Goal: Task Accomplishment & Management: Use online tool/utility

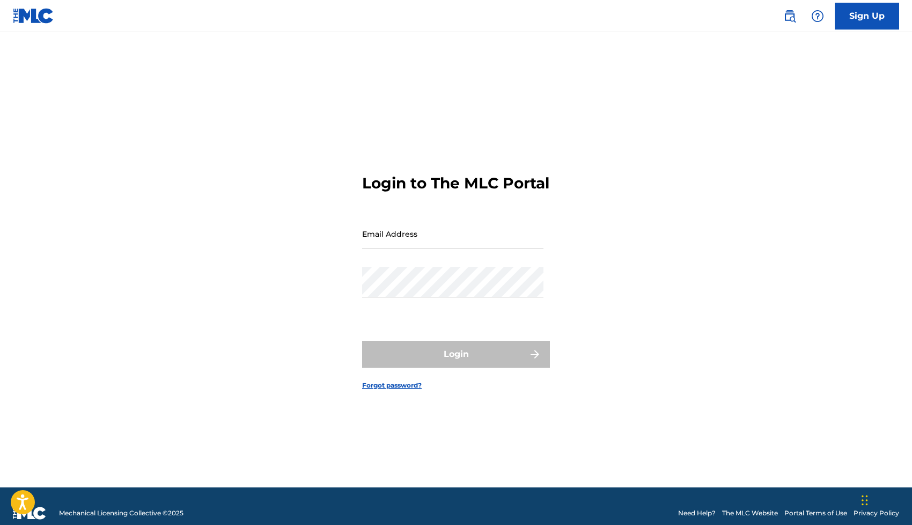
click at [453, 243] on input "Email Address" at bounding box center [452, 233] width 181 height 31
type input "[EMAIL_ADDRESS][DOMAIN_NAME]"
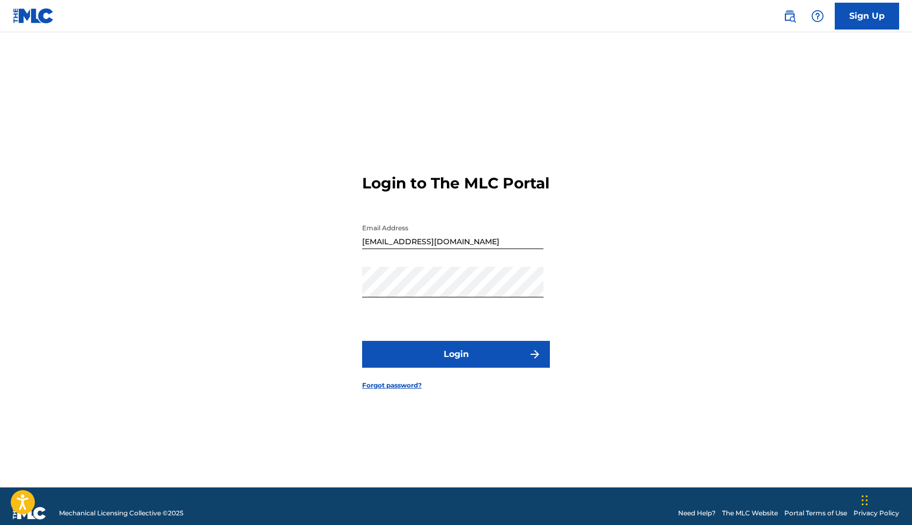
click at [408, 366] on button "Login" at bounding box center [456, 354] width 188 height 27
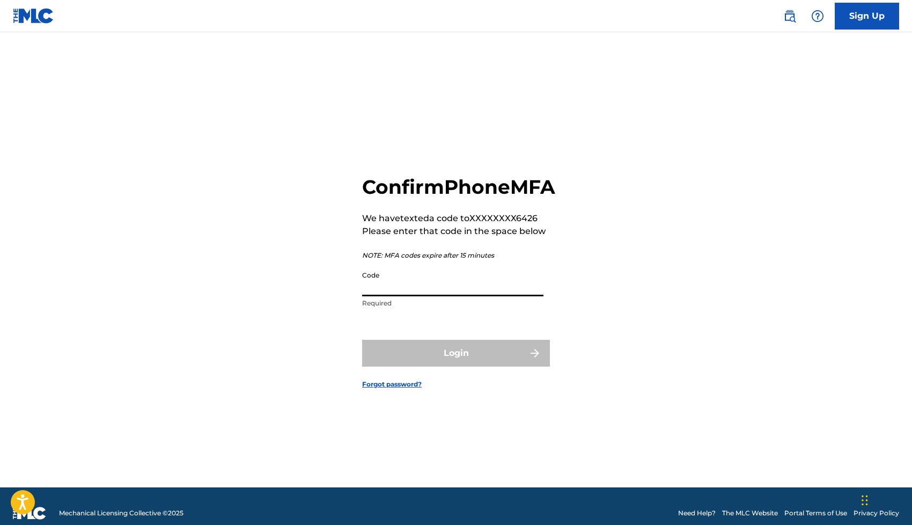
click at [420, 296] on input "Code" at bounding box center [452, 281] width 181 height 31
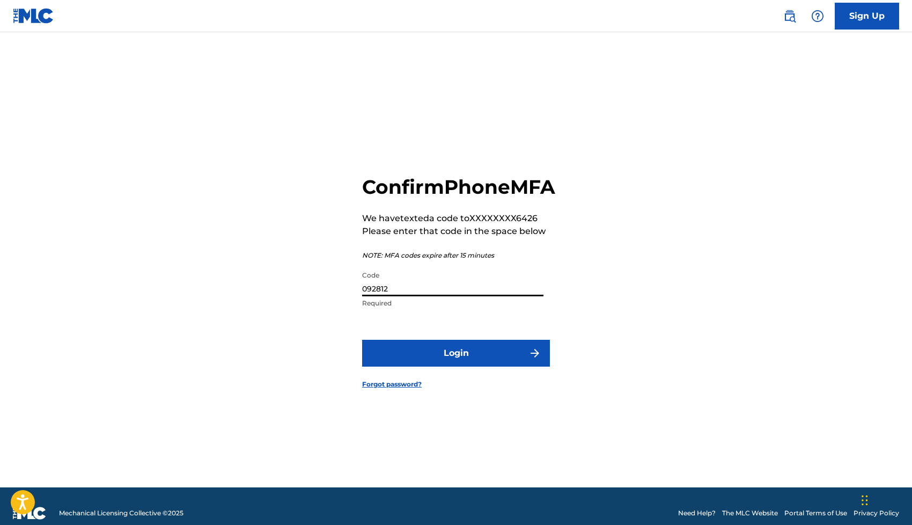
type input "092812"
click at [488, 366] on button "Login" at bounding box center [456, 353] width 188 height 27
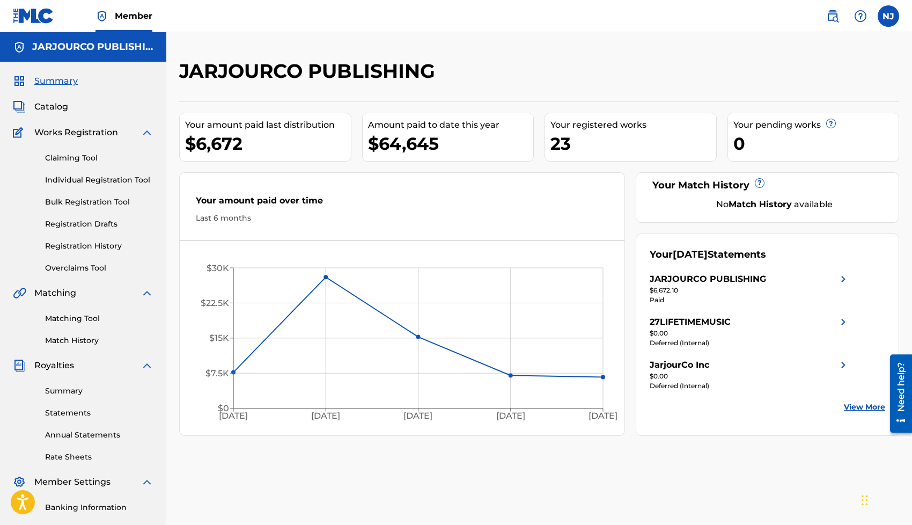
click at [58, 155] on link "Claiming Tool" at bounding box center [99, 157] width 108 height 11
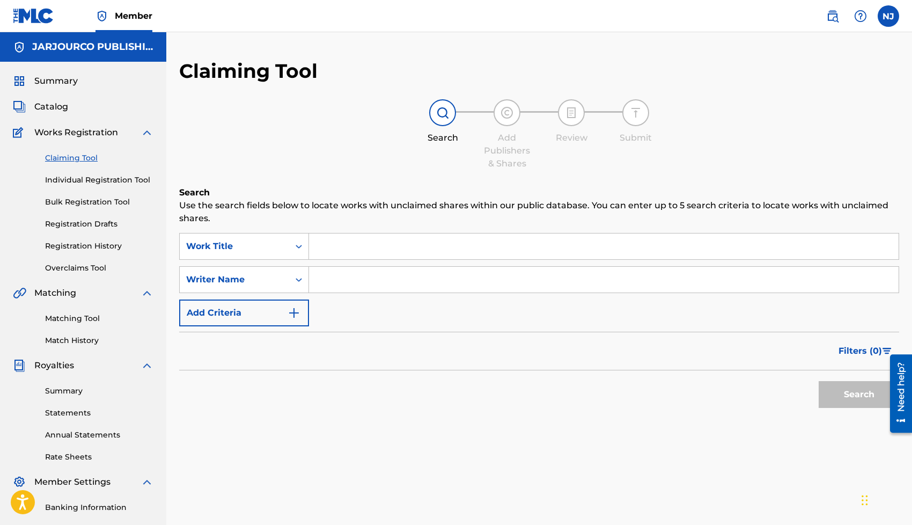
click at [355, 254] on input "Search Form" at bounding box center [604, 246] width 590 height 26
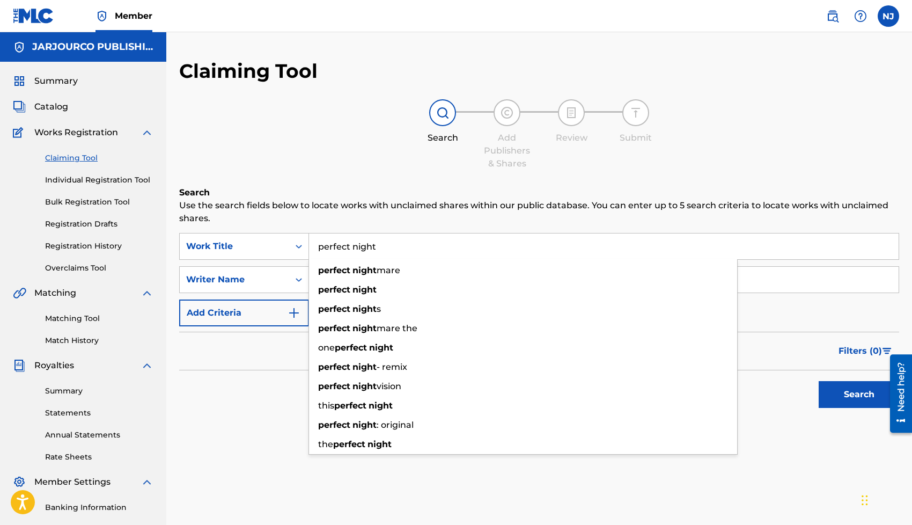
type input "perfect night"
click at [281, 263] on div "SearchWithCriteria796c6a94-ac4e-4f59-9d3d-62ea1f63a812 Work Title perfect night…" at bounding box center [539, 279] width 720 height 93
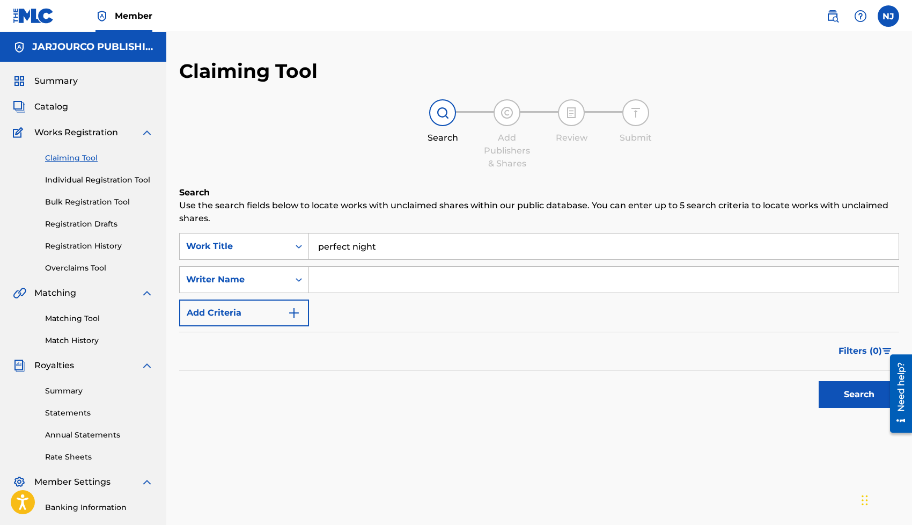
click at [330, 281] on input "Search Form" at bounding box center [604, 280] width 590 height 26
type input "l"
type input "g"
type input "perez"
click at [819, 381] on button "Search" at bounding box center [859, 394] width 80 height 27
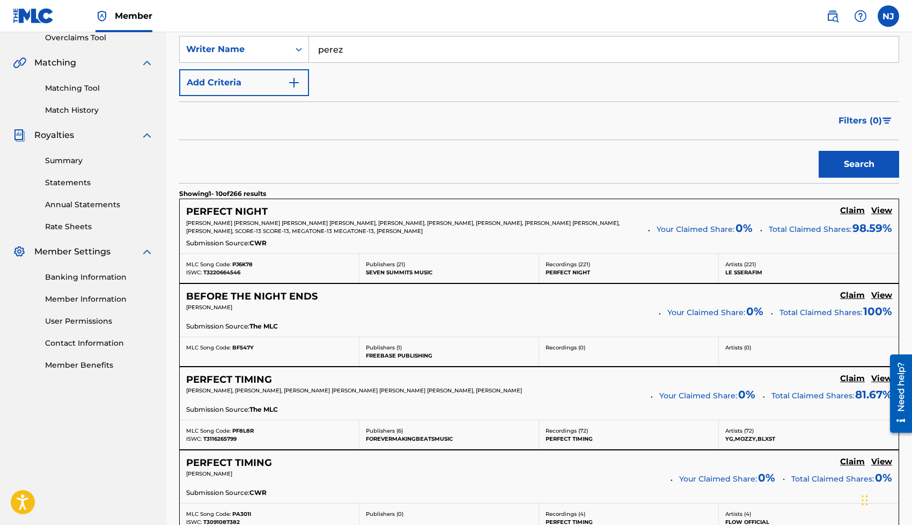
scroll to position [253, 0]
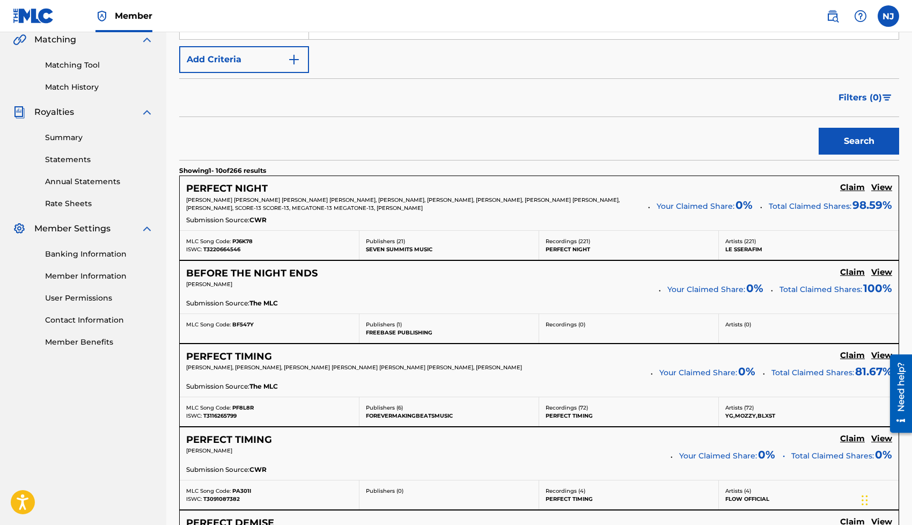
click at [886, 186] on h5 "View" at bounding box center [881, 187] width 21 height 10
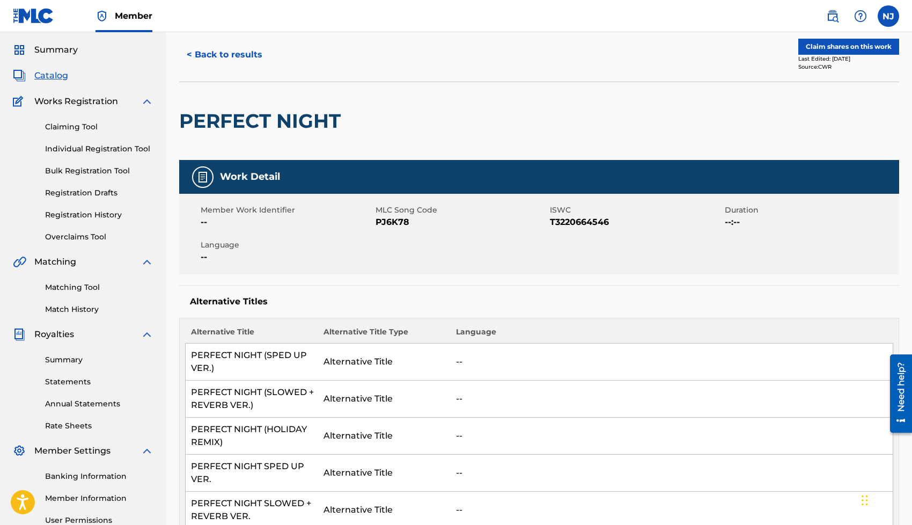
scroll to position [35, 0]
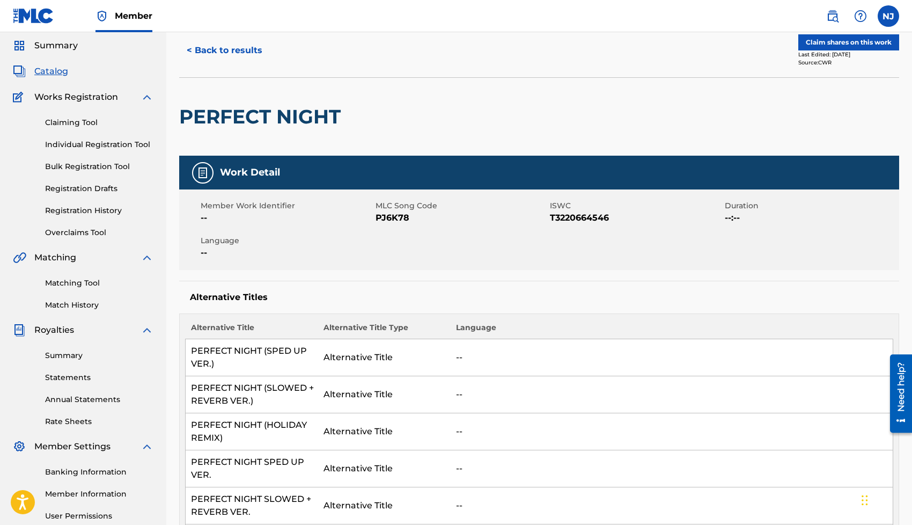
click at [828, 38] on button "Claim shares on this work" at bounding box center [848, 42] width 101 height 16
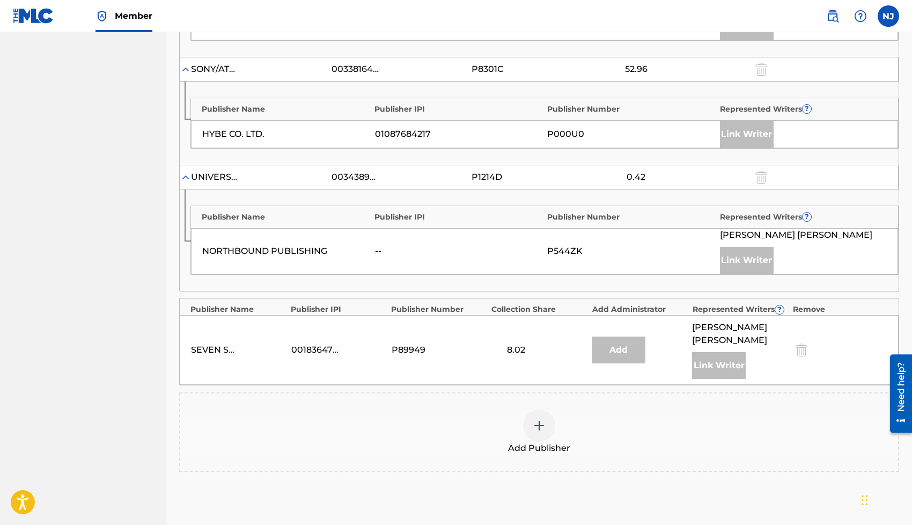
scroll to position [1464, 0]
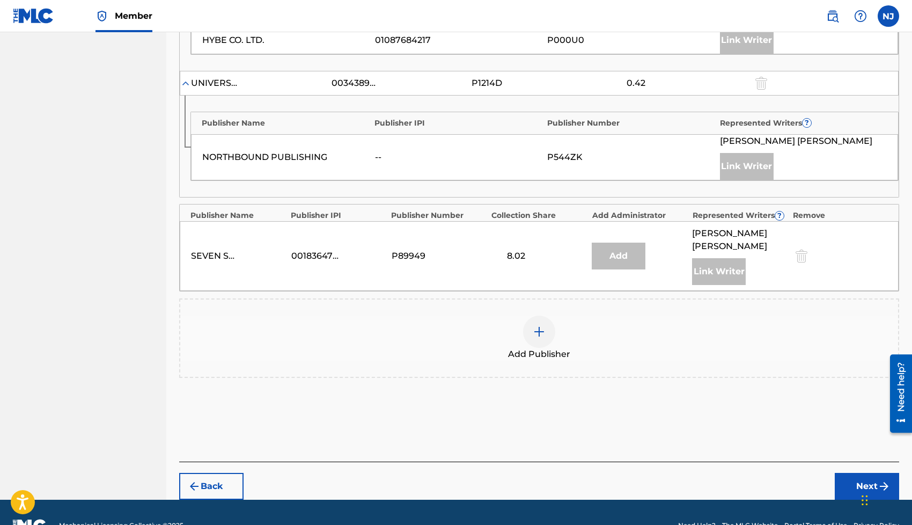
click at [543, 315] on div at bounding box center [539, 331] width 32 height 32
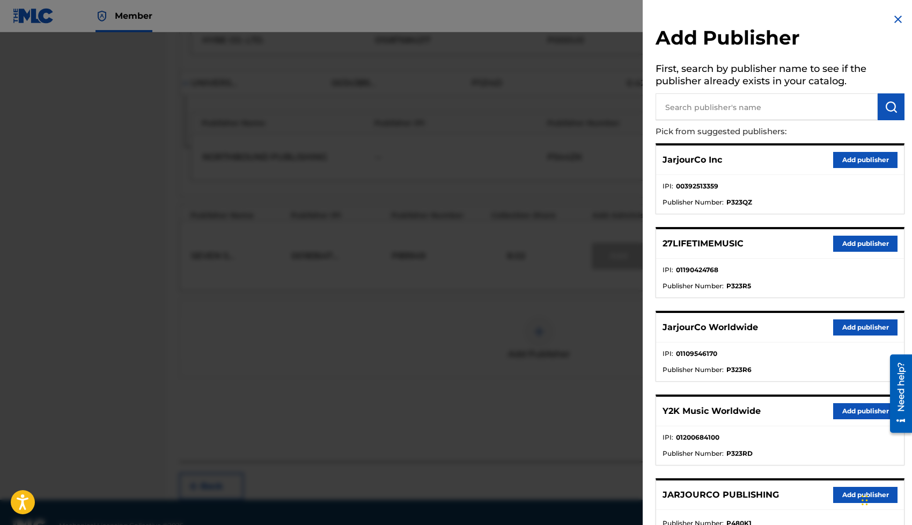
click at [847, 325] on button "Add publisher" at bounding box center [865, 327] width 64 height 16
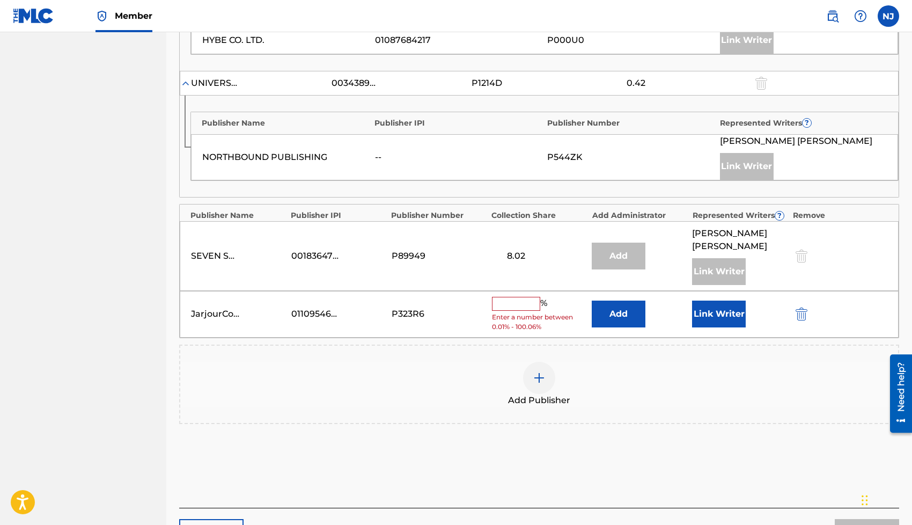
click at [727, 300] on button "Link Writer" at bounding box center [719, 313] width 54 height 27
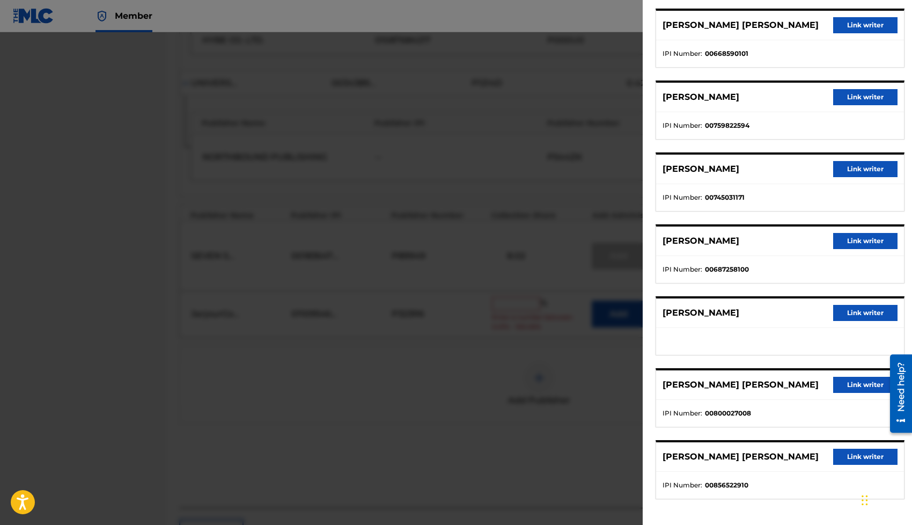
scroll to position [1510, 0]
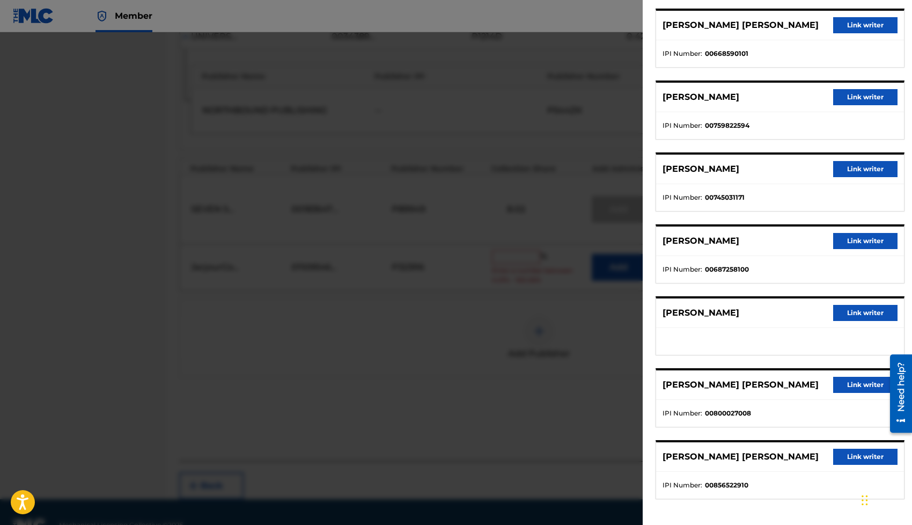
click at [843, 386] on button "Link writer" at bounding box center [865, 385] width 64 height 16
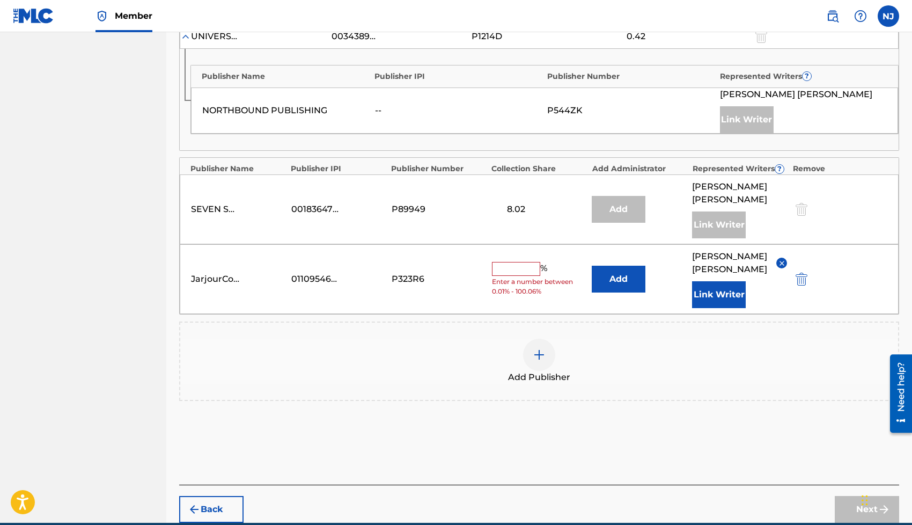
click at [619, 266] on button "Add" at bounding box center [619, 279] width 54 height 27
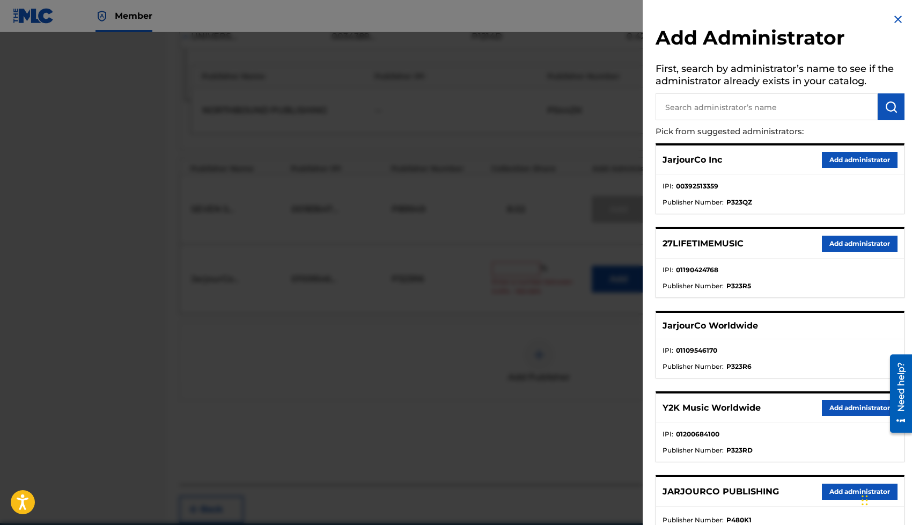
click at [500, 309] on div at bounding box center [456, 294] width 912 height 525
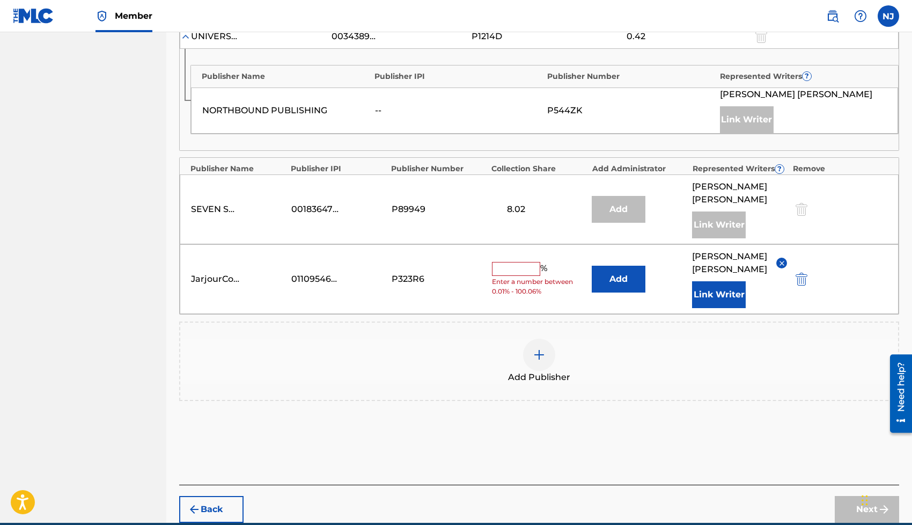
click at [530, 262] on input "text" at bounding box center [516, 269] width 48 height 14
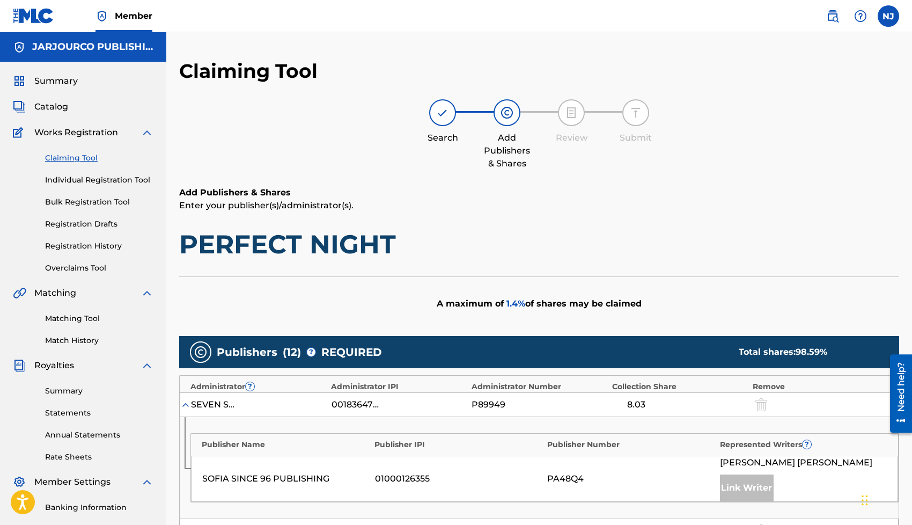
scroll to position [1244, 0]
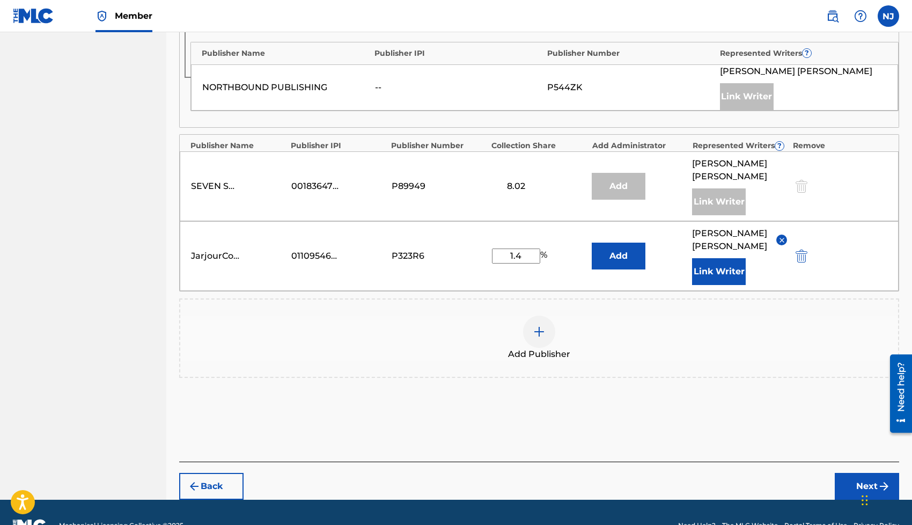
type input "1.4"
click at [843, 473] on button "Next" at bounding box center [867, 486] width 64 height 27
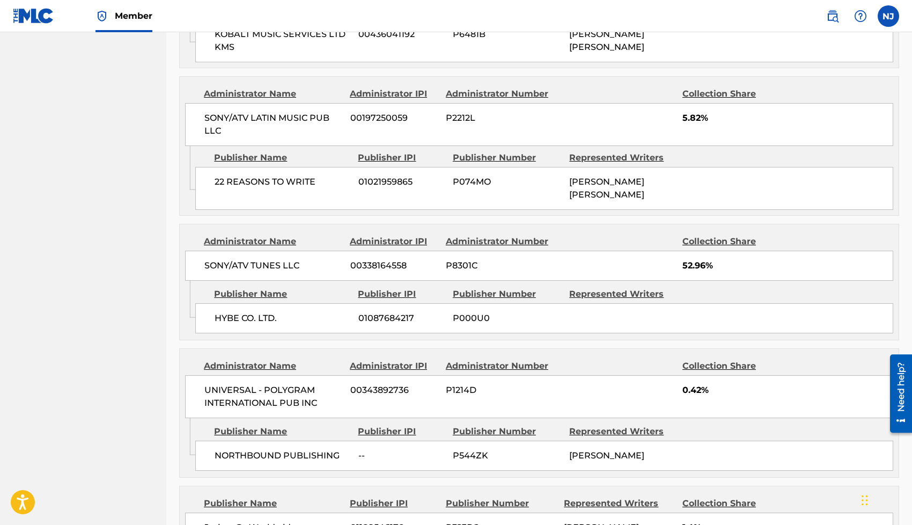
scroll to position [1762, 0]
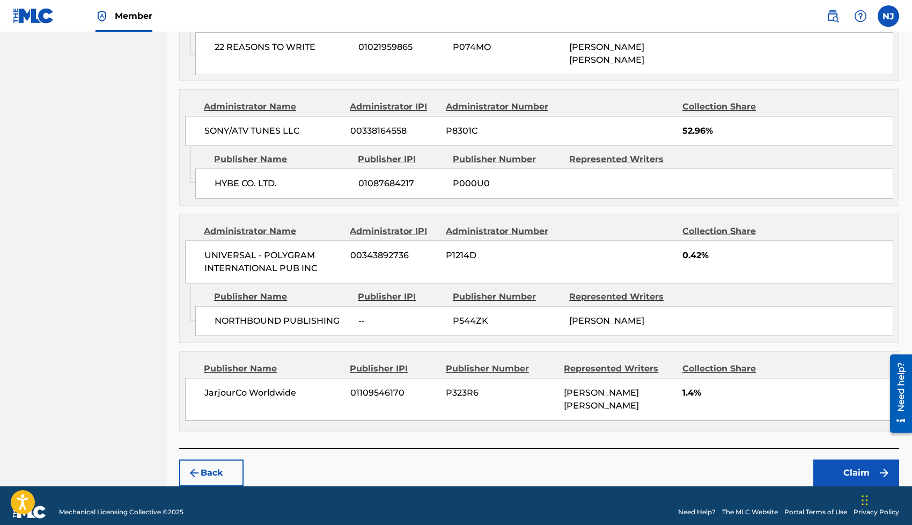
click at [829, 459] on button "Claim" at bounding box center [856, 472] width 86 height 27
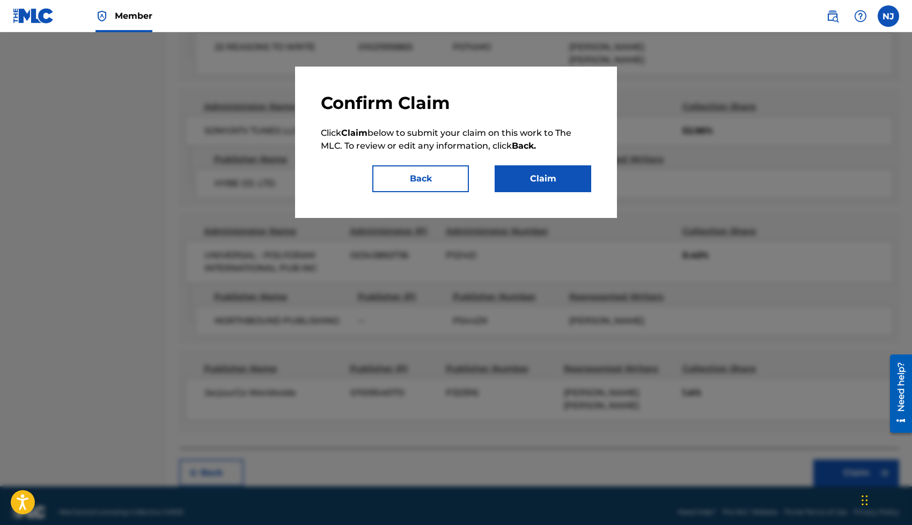
click at [543, 170] on button "Claim" at bounding box center [543, 178] width 97 height 27
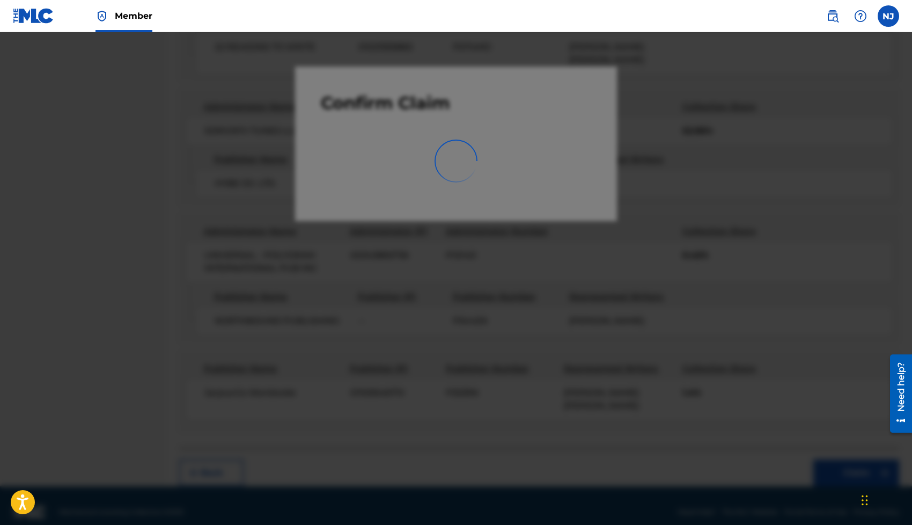
scroll to position [141, 0]
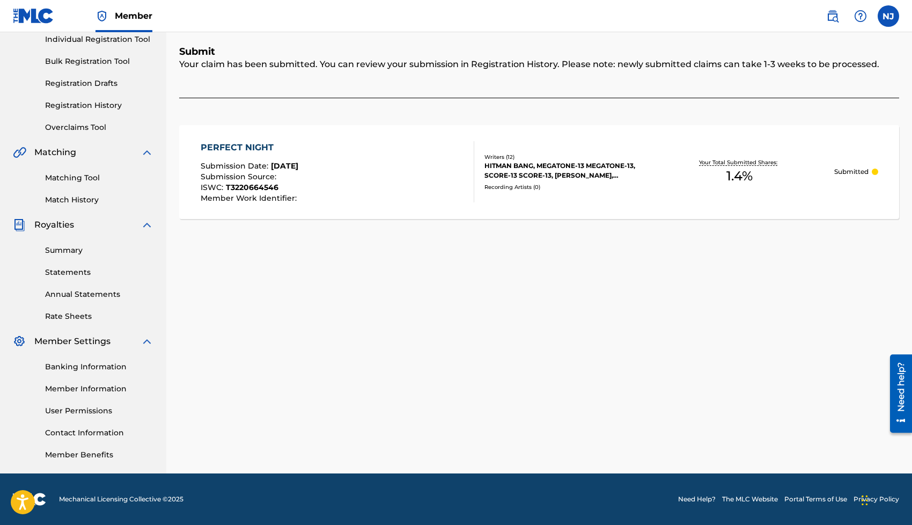
click at [299, 146] on div "PERFECT NIGHT" at bounding box center [250, 147] width 99 height 13
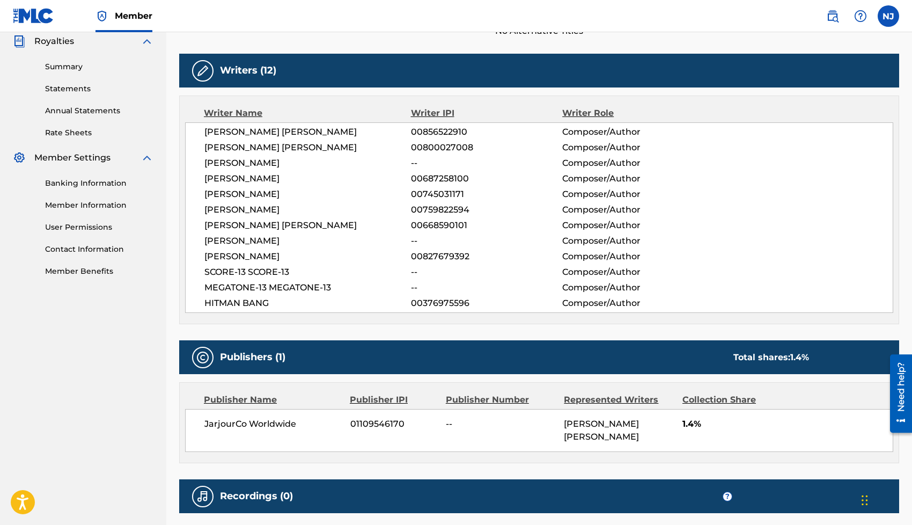
scroll to position [325, 0]
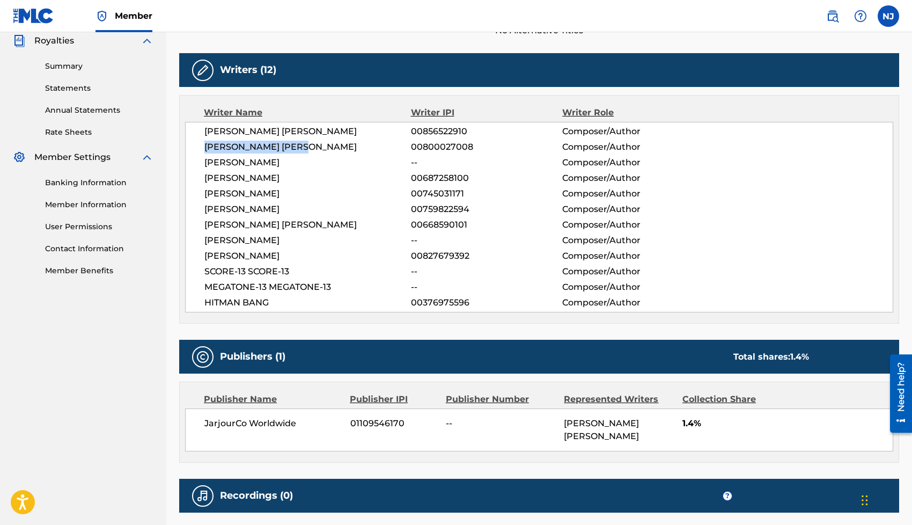
drag, startPoint x: 204, startPoint y: 148, endPoint x: 302, endPoint y: 150, distance: 97.1
click at [302, 150] on span "[PERSON_NAME] [PERSON_NAME]" at bounding box center [307, 147] width 207 height 13
copy span "[PERSON_NAME] [PERSON_NAME]"
click at [302, 150] on span "[PERSON_NAME] [PERSON_NAME]" at bounding box center [307, 147] width 207 height 13
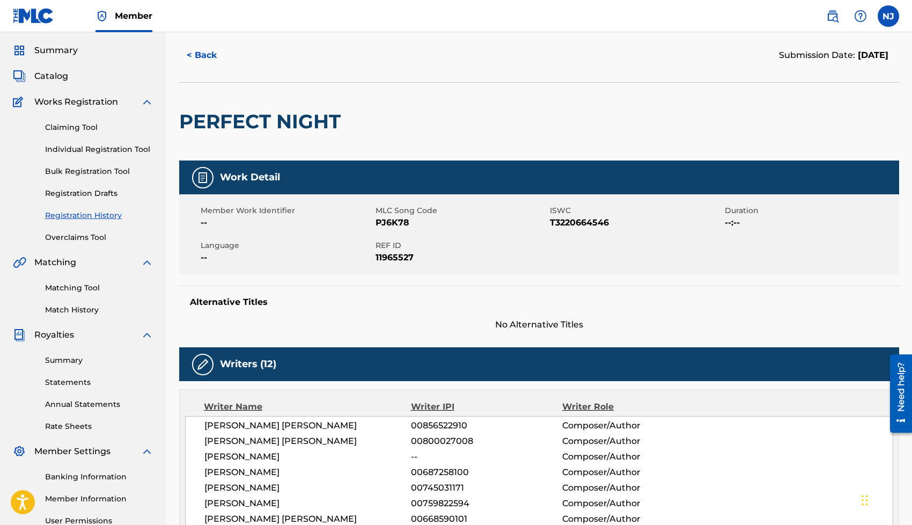
scroll to position [0, 0]
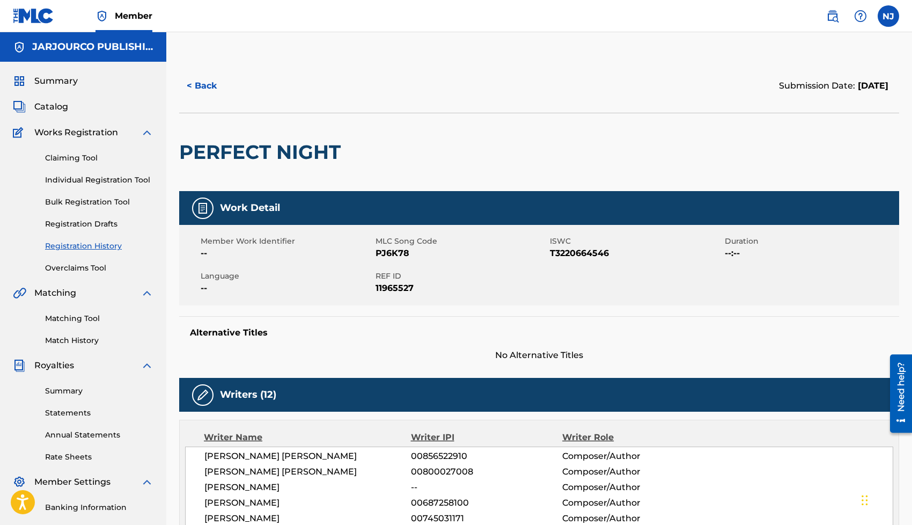
click at [208, 90] on button "< Back" at bounding box center [211, 85] width 64 height 27
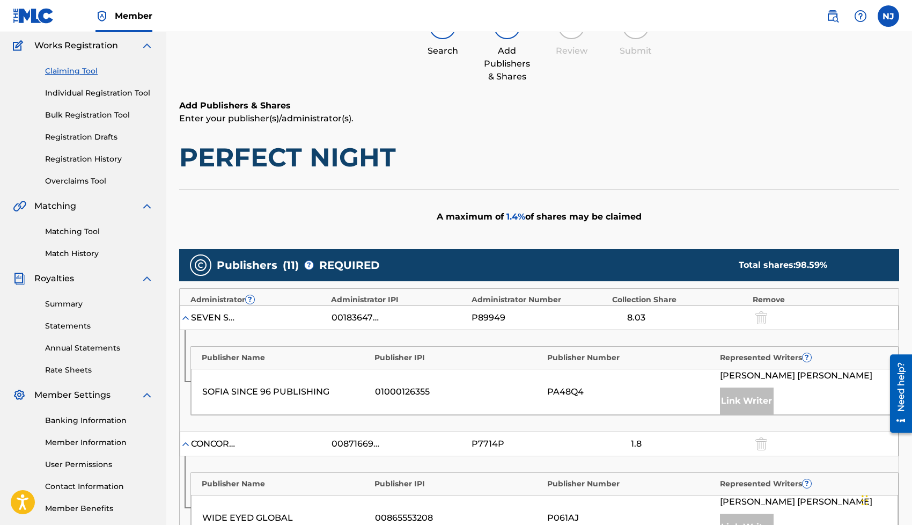
scroll to position [19, 0]
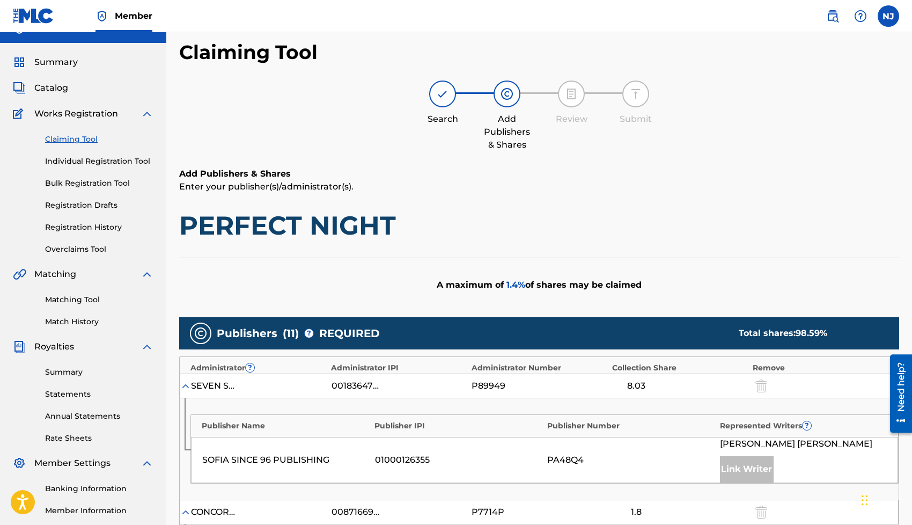
click at [76, 138] on link "Claiming Tool" at bounding box center [99, 139] width 108 height 11
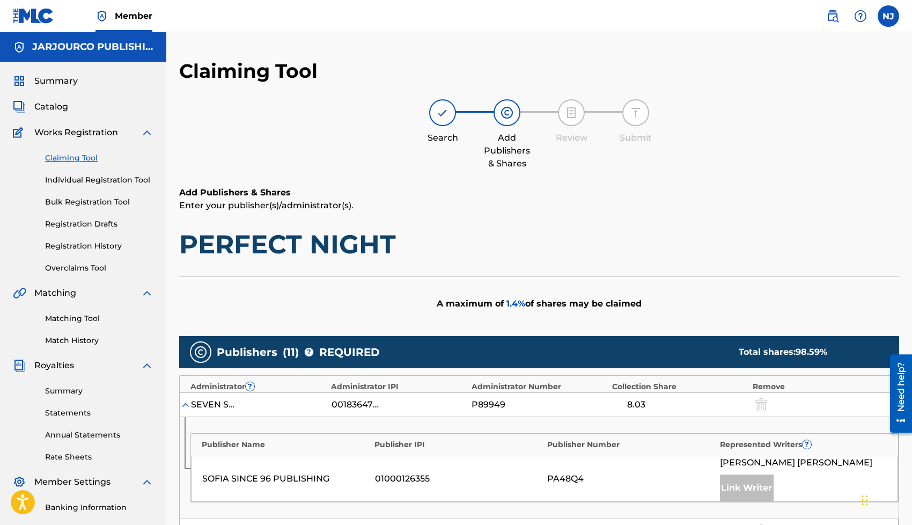
click at [86, 155] on link "Claiming Tool" at bounding box center [99, 157] width 108 height 11
click at [92, 187] on div "Claiming Tool Individual Registration Tool Bulk Registration Tool Registration …" at bounding box center [83, 206] width 141 height 135
click at [93, 183] on link "Individual Registration Tool" at bounding box center [99, 179] width 108 height 11
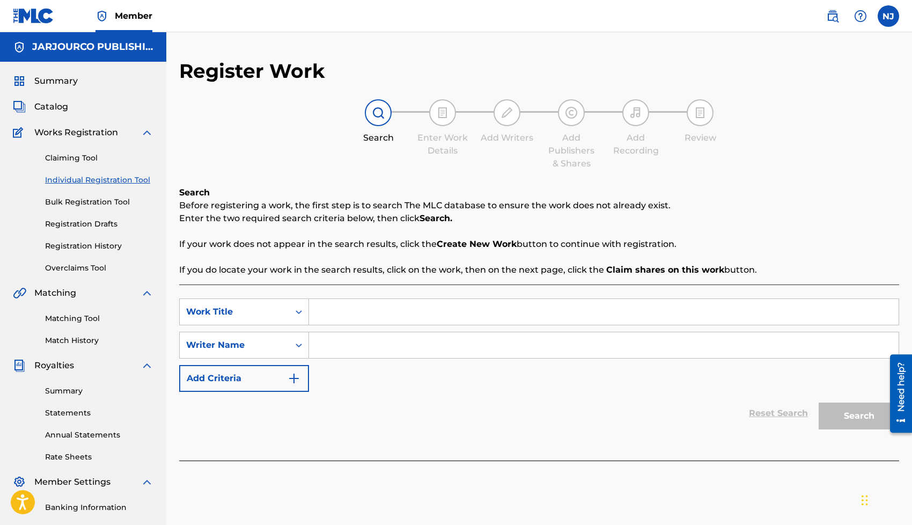
click at [86, 157] on link "Claiming Tool" at bounding box center [99, 157] width 108 height 11
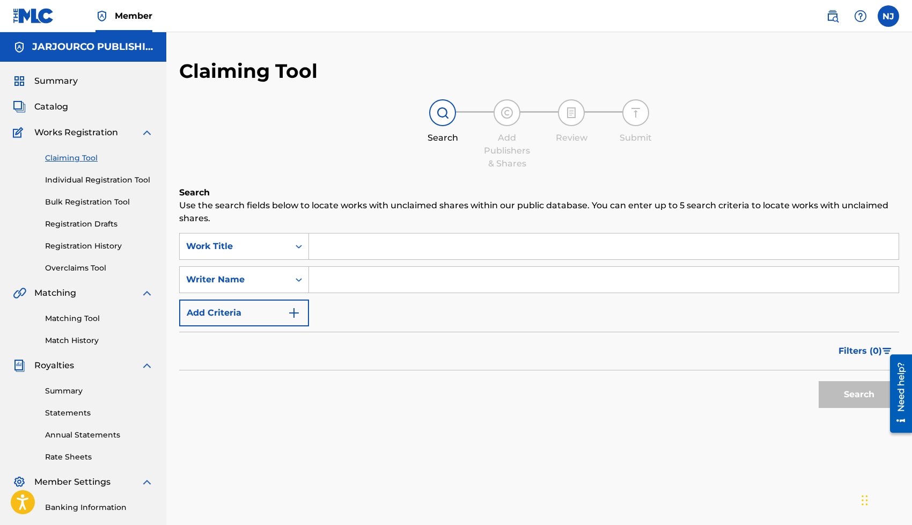
click at [78, 223] on link "Registration Drafts" at bounding box center [99, 223] width 108 height 11
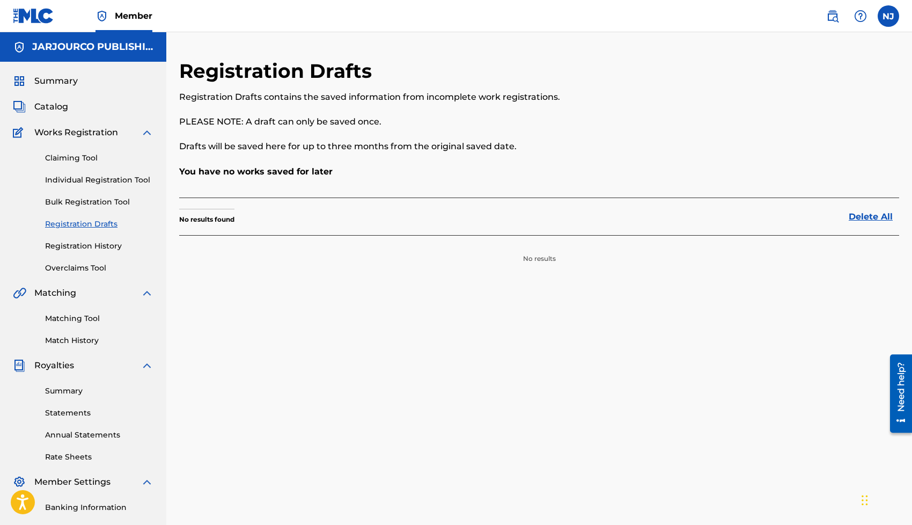
click at [82, 269] on link "Overclaims Tool" at bounding box center [99, 267] width 108 height 11
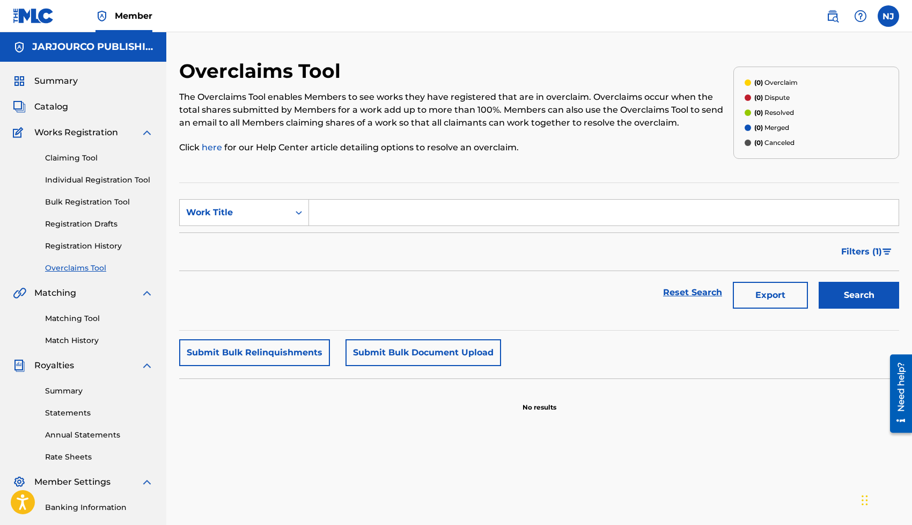
click at [67, 104] on span "Catalog" at bounding box center [51, 106] width 34 height 13
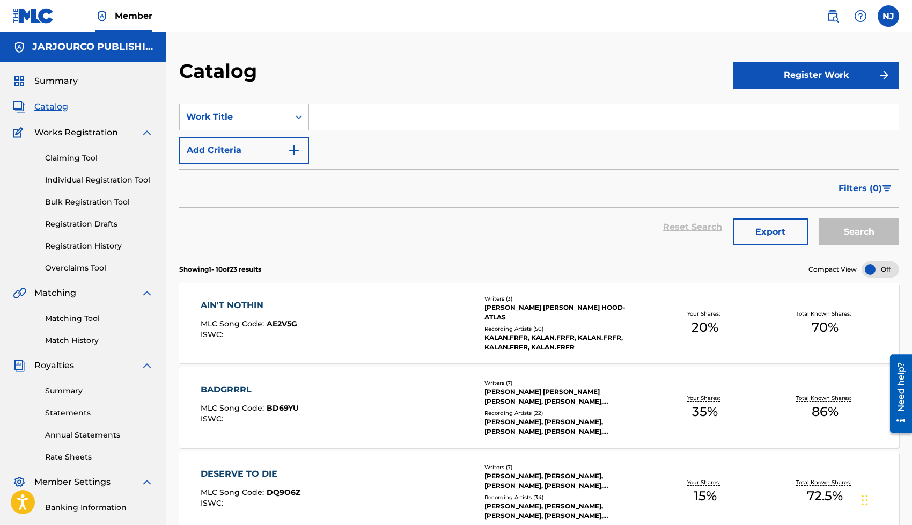
click at [86, 160] on link "Claiming Tool" at bounding box center [99, 157] width 108 height 11
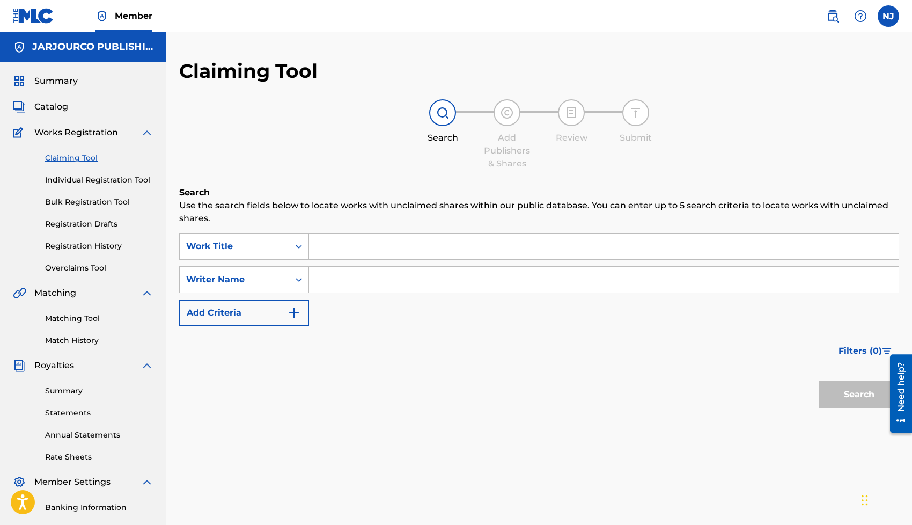
click at [382, 280] on input "Search Form" at bounding box center [604, 280] width 590 height 26
paste input "[PERSON_NAME] [PERSON_NAME]"
type input "[PERSON_NAME] [PERSON_NAME]"
click at [844, 402] on button "Search" at bounding box center [859, 394] width 80 height 27
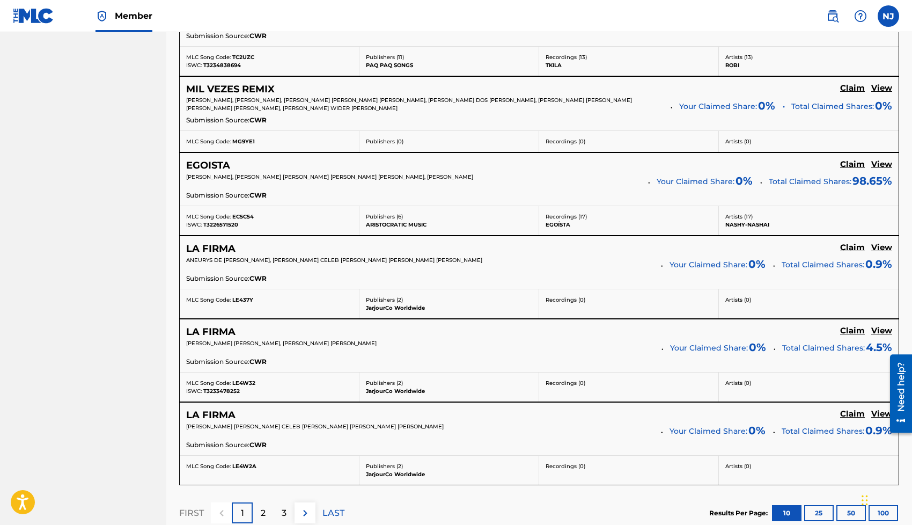
scroll to position [894, 0]
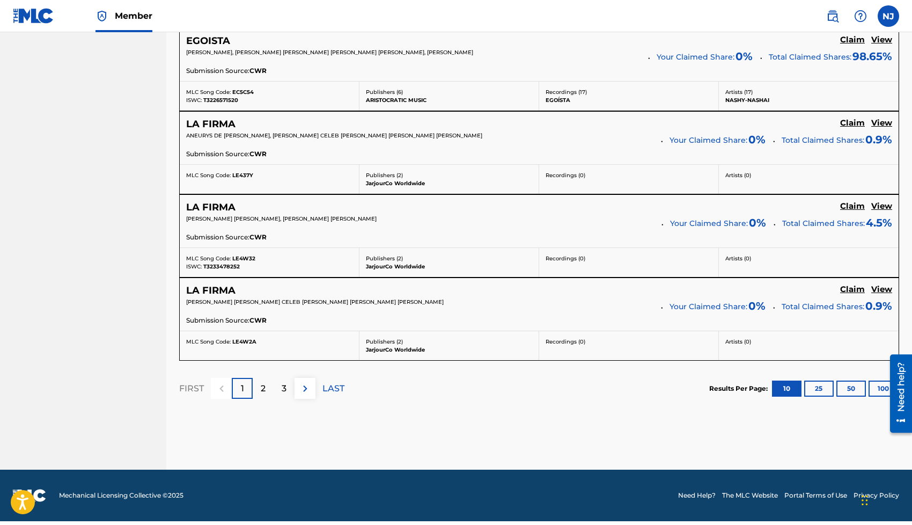
click at [225, 128] on h5 "LA FIRMA" at bounding box center [210, 124] width 49 height 12
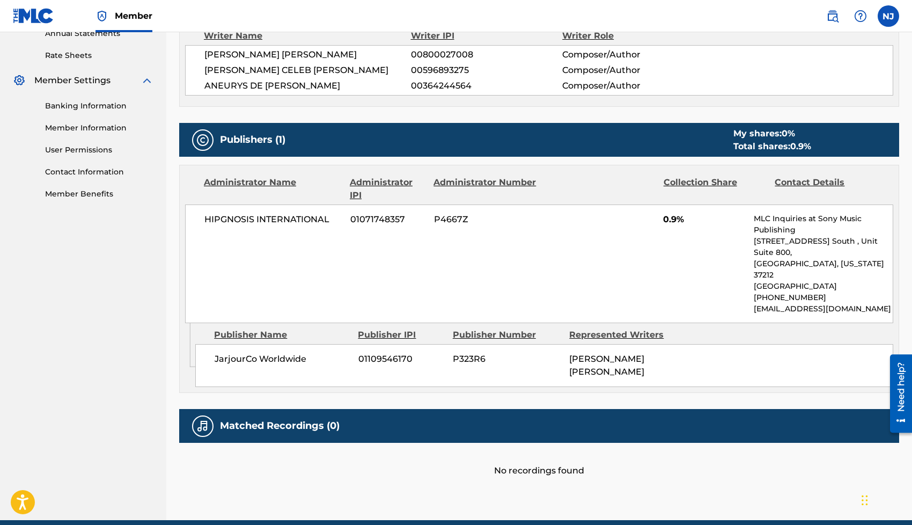
scroll to position [414, 0]
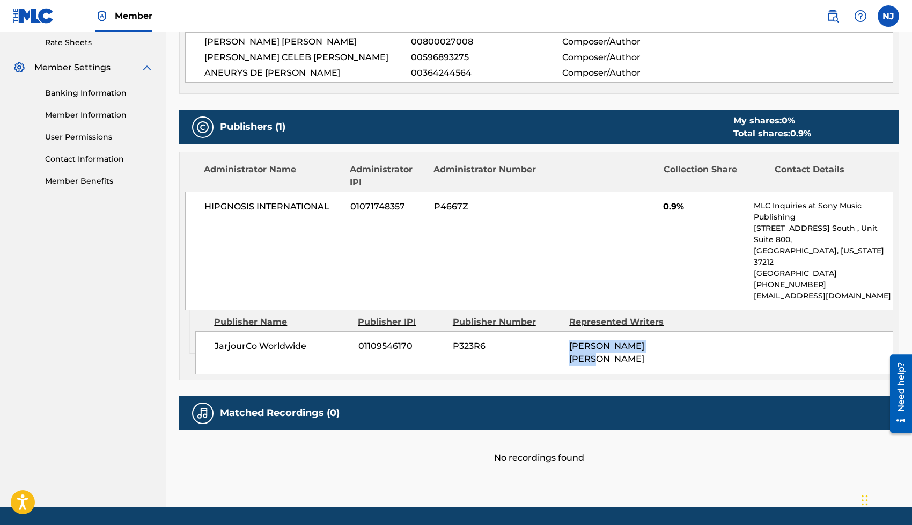
drag, startPoint x: 570, startPoint y: 325, endPoint x: 666, endPoint y: 325, distance: 96.0
click at [644, 341] on span "[PERSON_NAME] [PERSON_NAME]" at bounding box center [606, 352] width 75 height 23
copy span "[PERSON_NAME] [PERSON_NAME]"
